Goal: Book appointment/travel/reservation

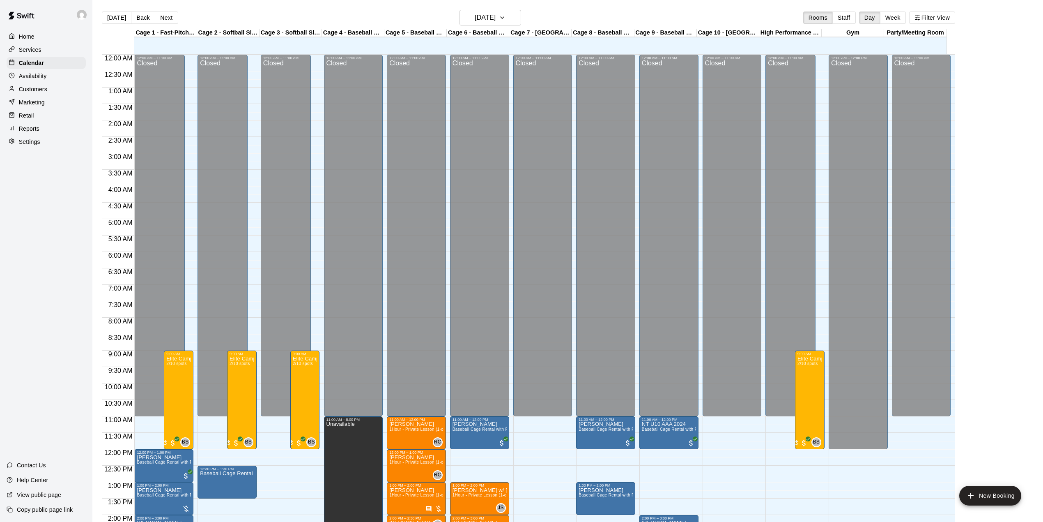
scroll to position [313, 0]
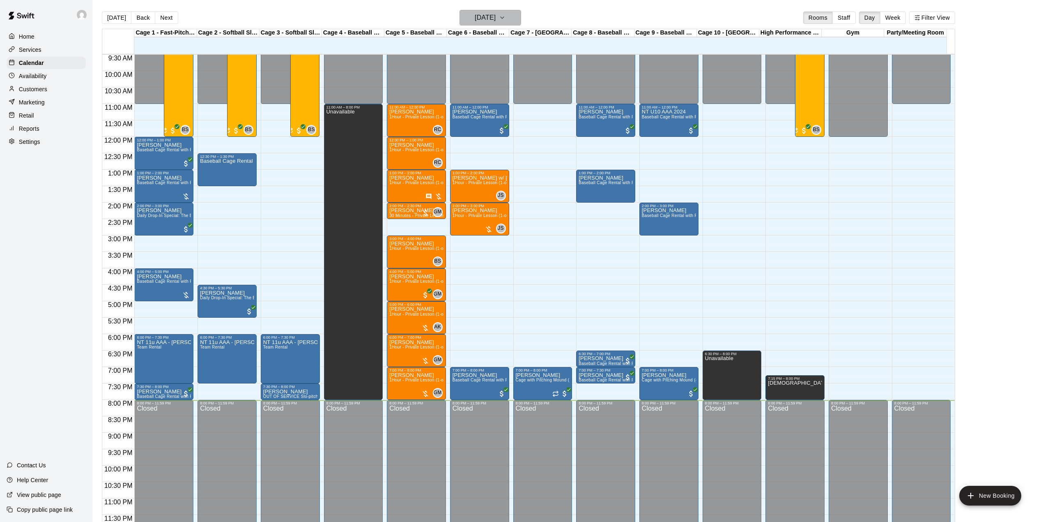
click at [484, 10] on button "[DATE]" at bounding box center [491, 18] width 62 height 16
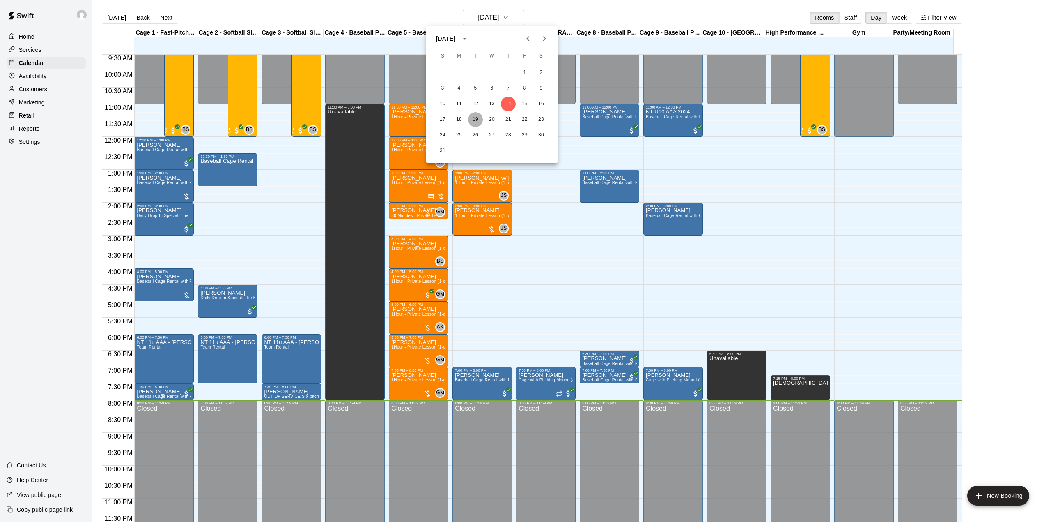
click at [476, 119] on button "19" at bounding box center [475, 119] width 15 height 15
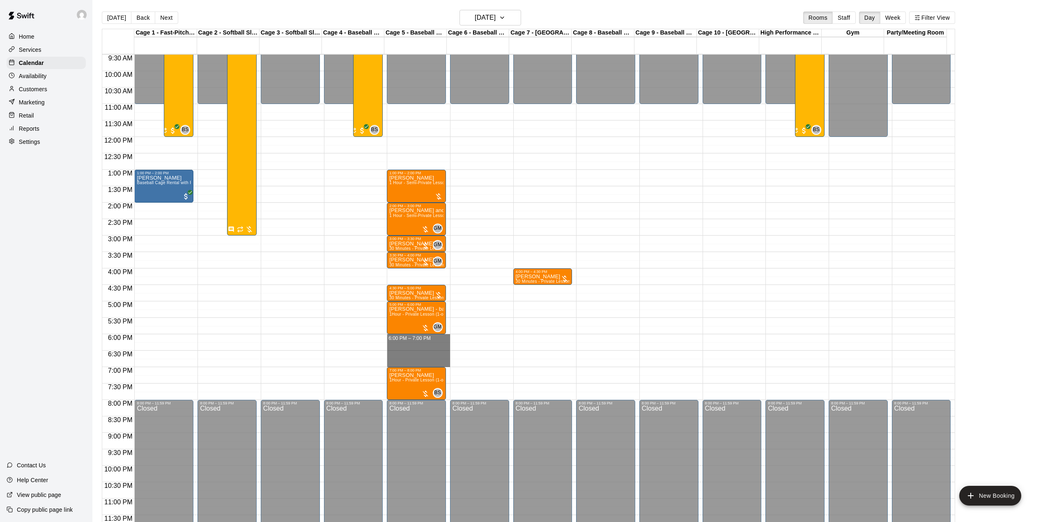
drag, startPoint x: 423, startPoint y: 339, endPoint x: 431, endPoint y: 363, distance: 25.1
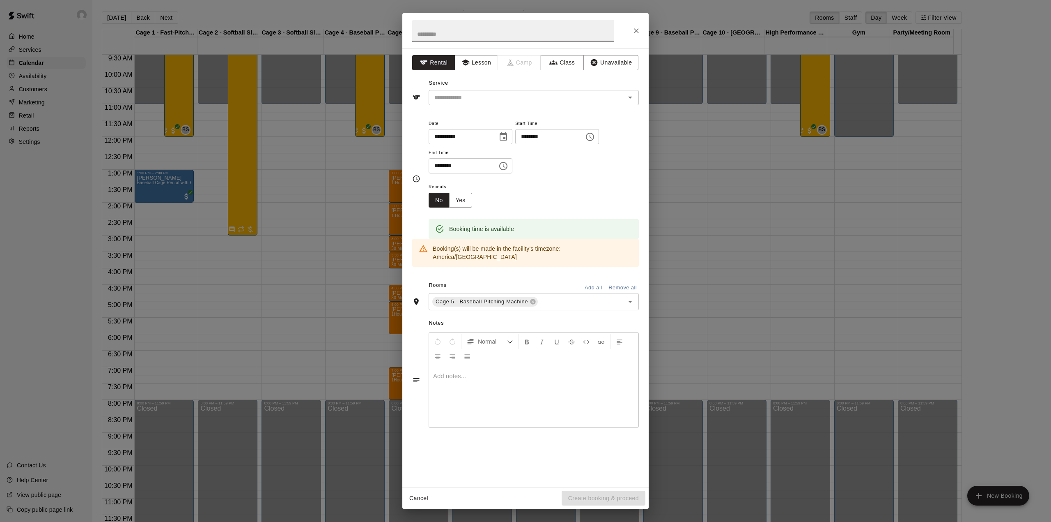
click at [494, 30] on input "text" at bounding box center [513, 31] width 202 height 22
type input "**********"
click at [481, 66] on button "Lesson" at bounding box center [476, 62] width 43 height 15
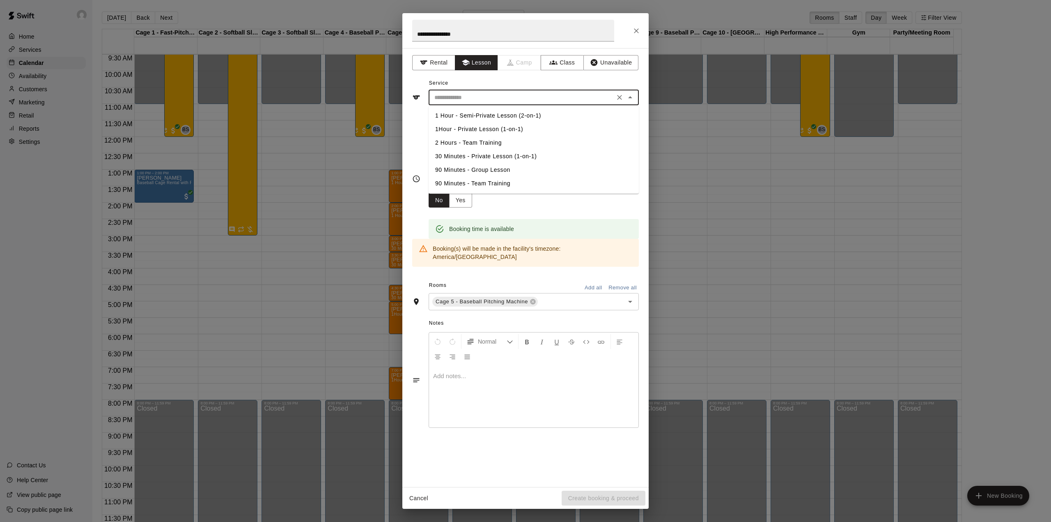
click at [486, 96] on input "text" at bounding box center [521, 97] width 181 height 10
click at [488, 129] on li "1Hour - Private Lesson (1-on-1)" at bounding box center [534, 129] width 210 height 14
type input "**********"
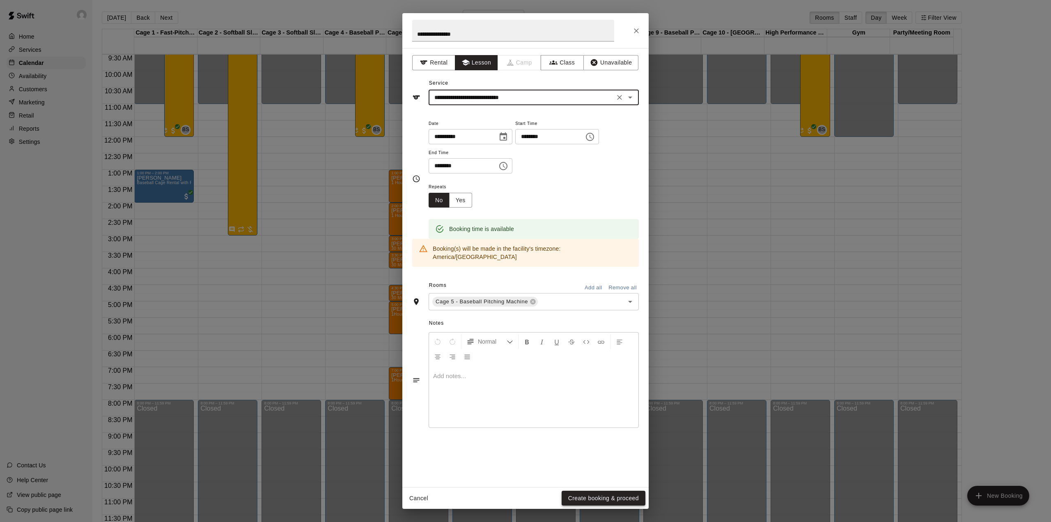
click at [618, 495] on button "Create booking & proceed" at bounding box center [604, 497] width 84 height 15
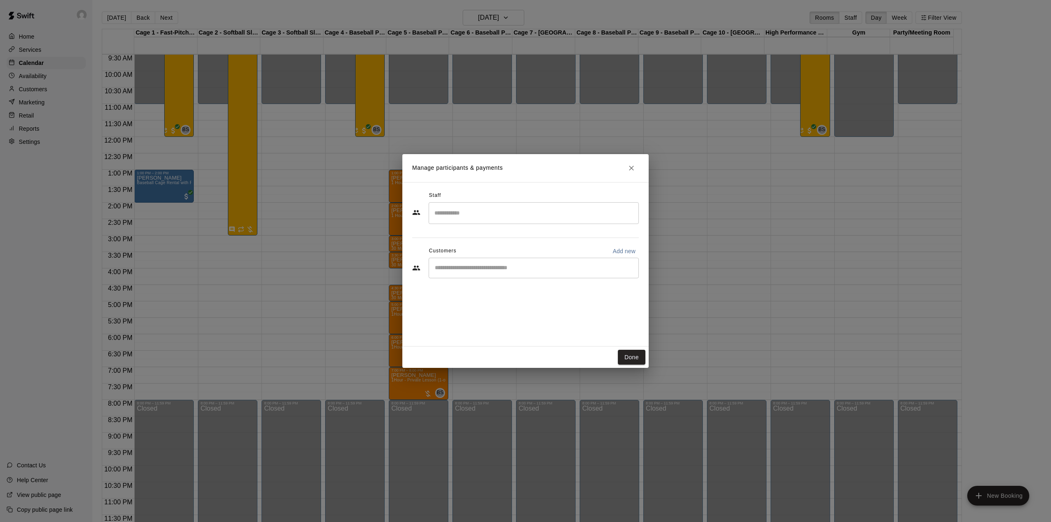
click at [536, 207] on input "Search staff" at bounding box center [534, 213] width 203 height 14
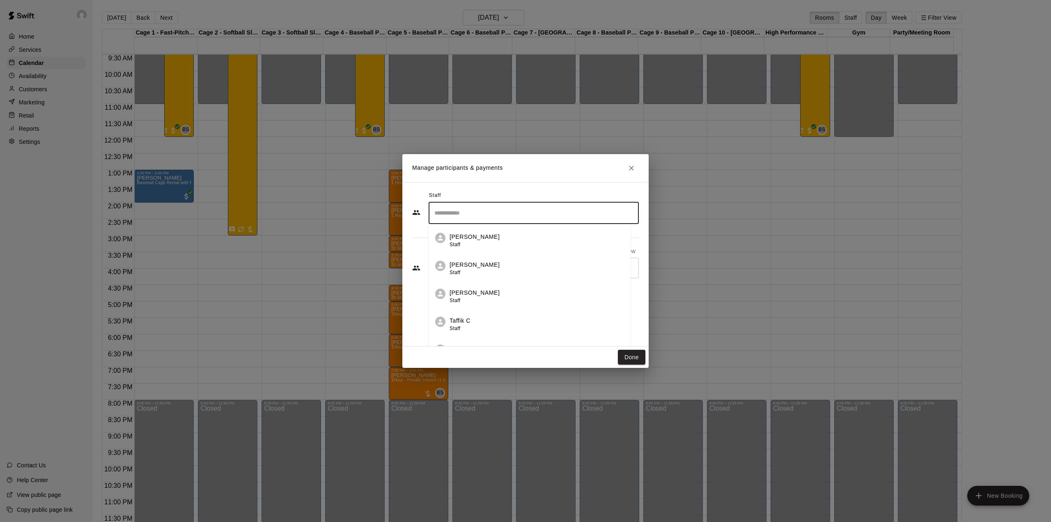
click at [514, 291] on div "[PERSON_NAME] Staff" at bounding box center [537, 296] width 175 height 16
click at [506, 269] on input "Start typing to search customers..." at bounding box center [534, 268] width 203 height 8
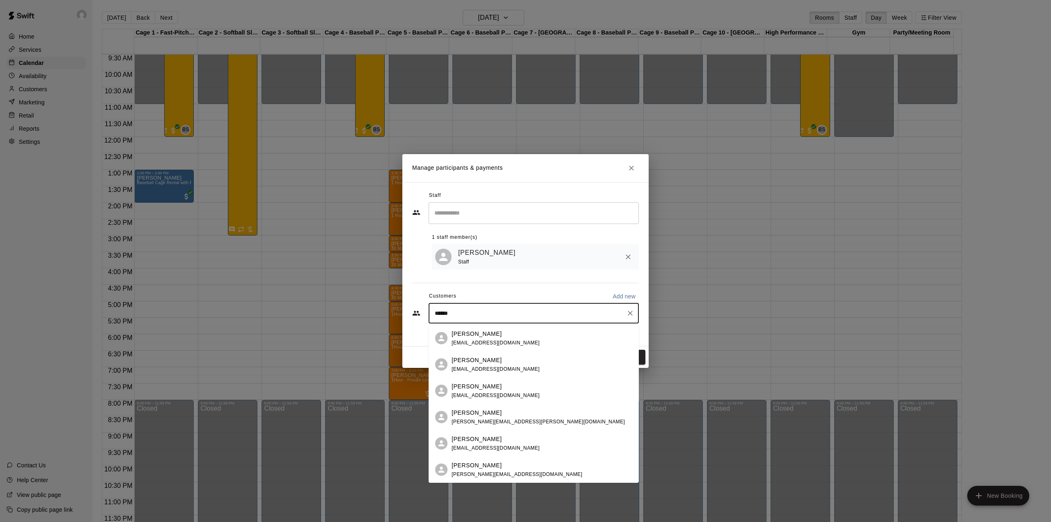
type input "*******"
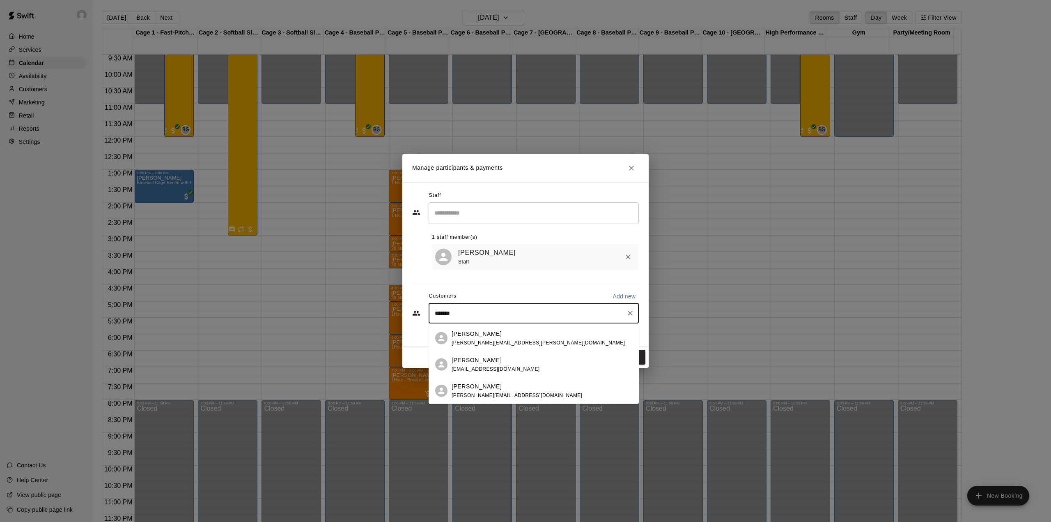
click at [517, 335] on div "[PERSON_NAME] [PERSON_NAME][EMAIL_ADDRESS][PERSON_NAME][DOMAIN_NAME]" at bounding box center [542, 338] width 181 height 18
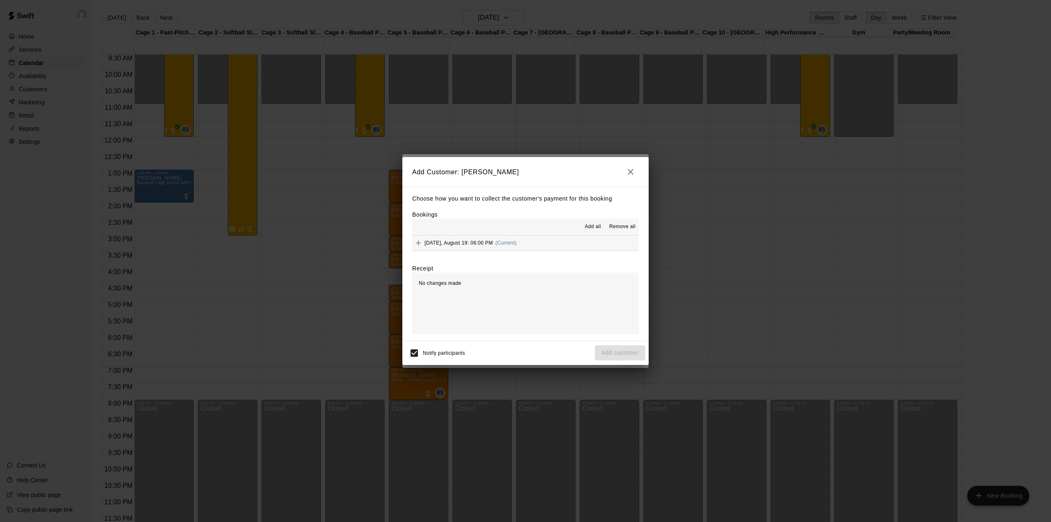
click at [575, 248] on button "[DATE], August 19: 06:00 PM (Current)" at bounding box center [525, 242] width 227 height 15
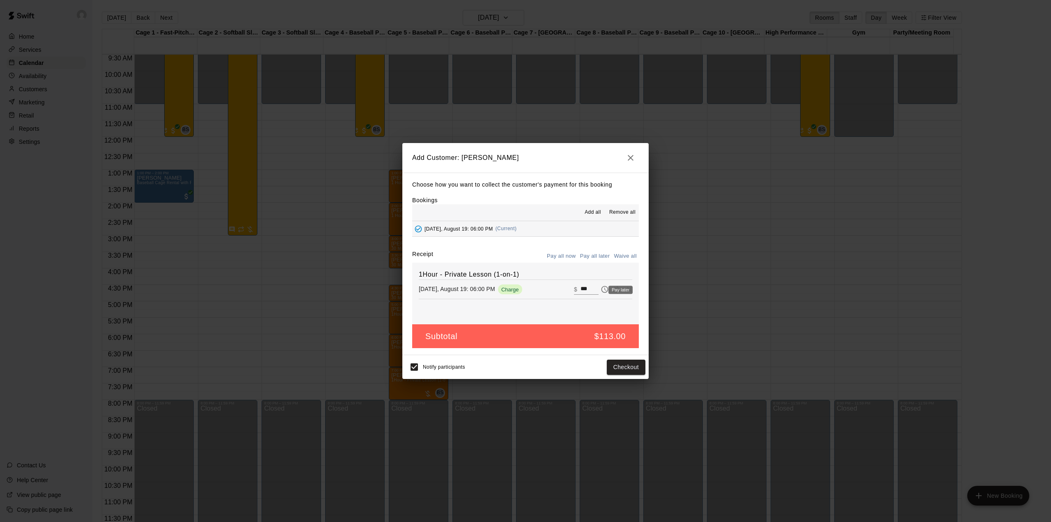
click at [602, 288] on icon "Pay later" at bounding box center [605, 289] width 7 height 7
click at [612, 288] on body "Home Services Calendar Availability Customers Marketing Retail Reports Settings…" at bounding box center [525, 267] width 1051 height 535
click at [614, 291] on icon "Waive payment" at bounding box center [616, 289] width 5 height 6
type input "*"
click at [627, 369] on button "Add customer" at bounding box center [620, 366] width 51 height 15
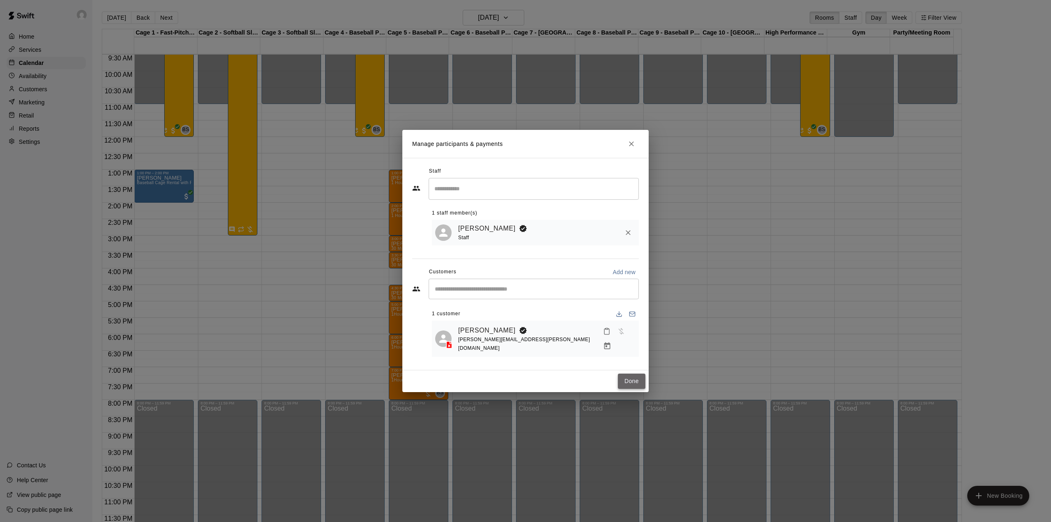
click at [634, 373] on button "Done" at bounding box center [632, 380] width 28 height 15
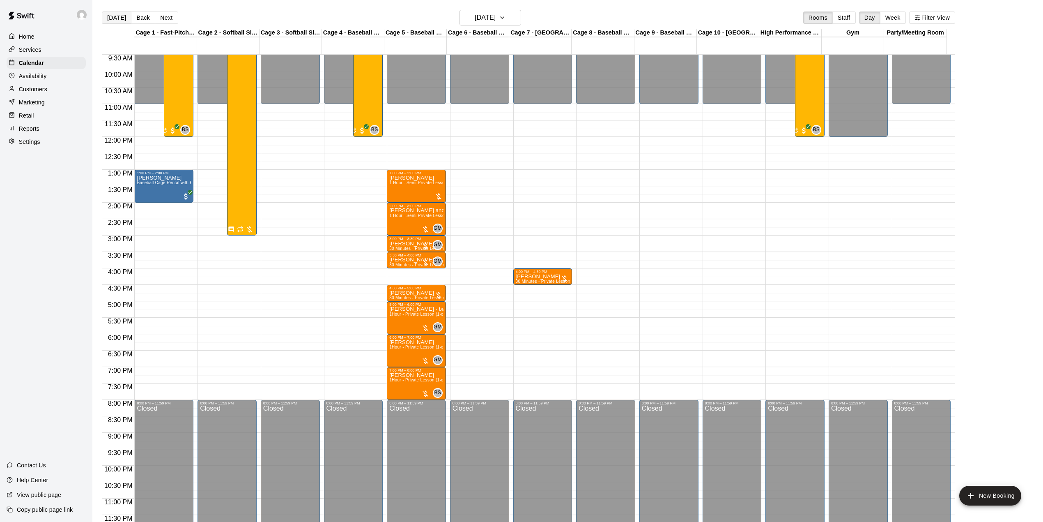
click at [109, 22] on button "[DATE]" at bounding box center [117, 18] width 30 height 12
